Goal: Task Accomplishment & Management: Manage account settings

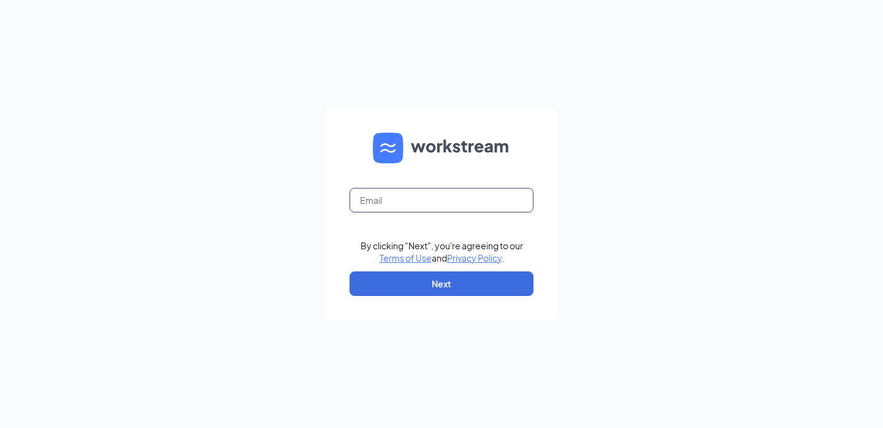
click at [366, 190] on input "text" at bounding box center [442, 200] width 184 height 25
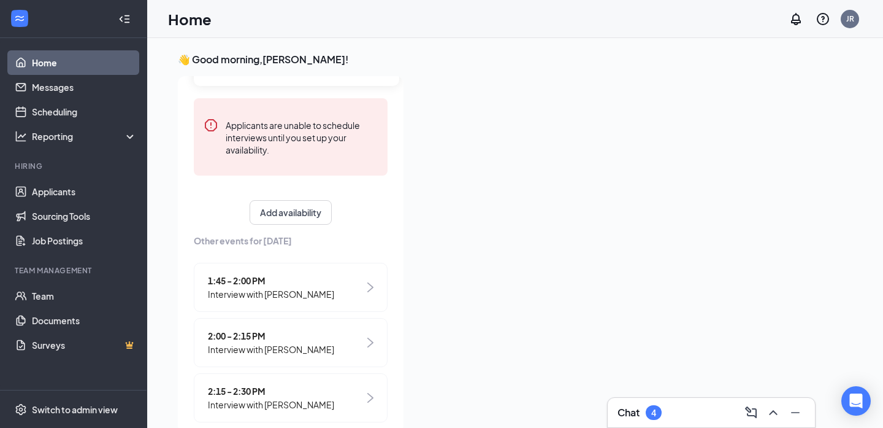
scroll to position [293, 0]
